Goal: Navigation & Orientation: Find specific page/section

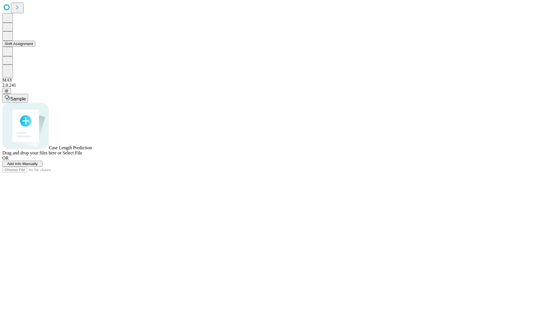
click at [35, 47] on button "Shift Assignment" at bounding box center [18, 44] width 33 height 6
